Goal: Task Accomplishment & Management: Use online tool/utility

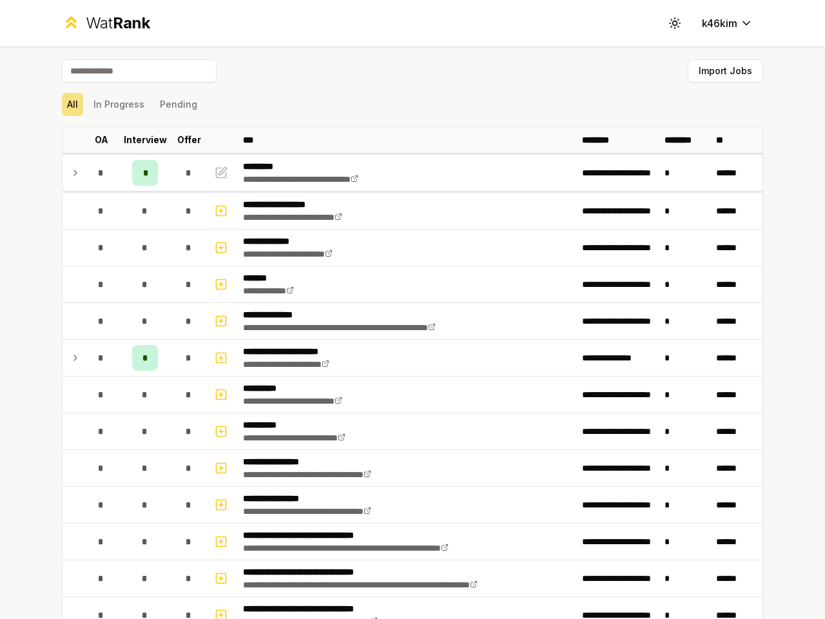
click at [669, 23] on icon at bounding box center [674, 23] width 12 height 12
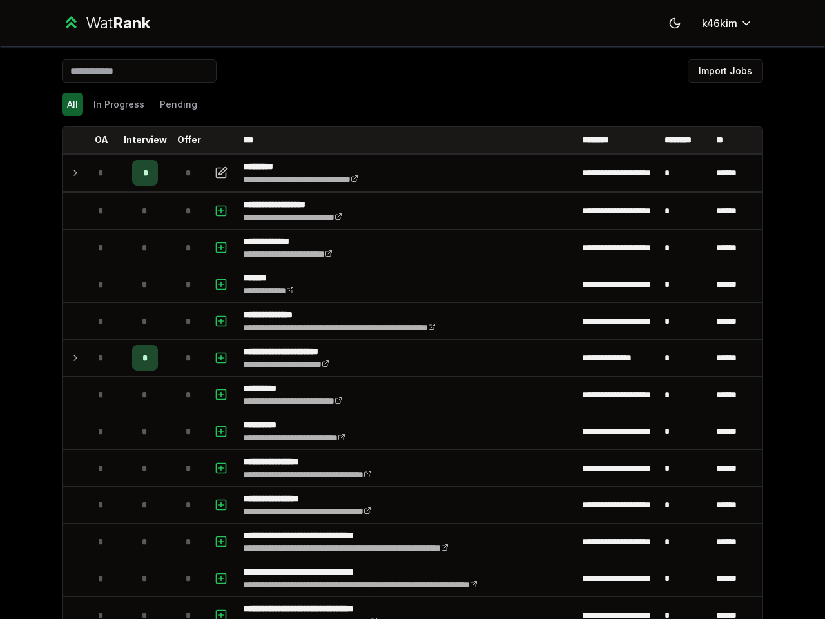
click at [719, 71] on button "Import Jobs" at bounding box center [725, 70] width 75 height 23
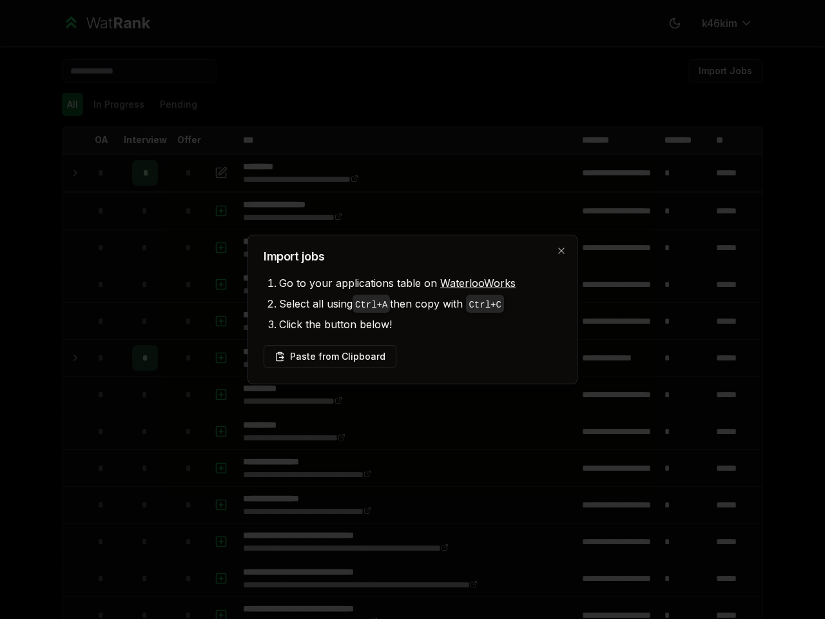
click at [67, 104] on div at bounding box center [412, 309] width 825 height 619
click at [113, 104] on div at bounding box center [412, 309] width 825 height 619
click at [173, 104] on button "Pending" at bounding box center [179, 104] width 48 height 23
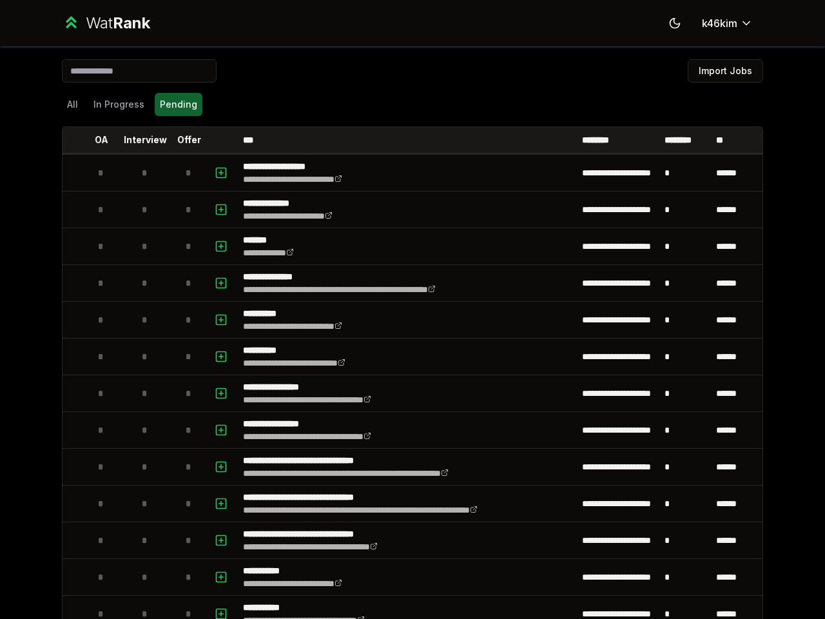
click at [68, 140] on th at bounding box center [73, 140] width 21 height 26
click at [96, 140] on p "OA" at bounding box center [102, 139] width 14 height 13
click at [140, 140] on p "Interview" at bounding box center [145, 139] width 43 height 13
click at [184, 140] on p "Offer" at bounding box center [189, 139] width 24 height 13
click at [217, 140] on th at bounding box center [222, 140] width 31 height 26
